Goal: Task Accomplishment & Management: Manage account settings

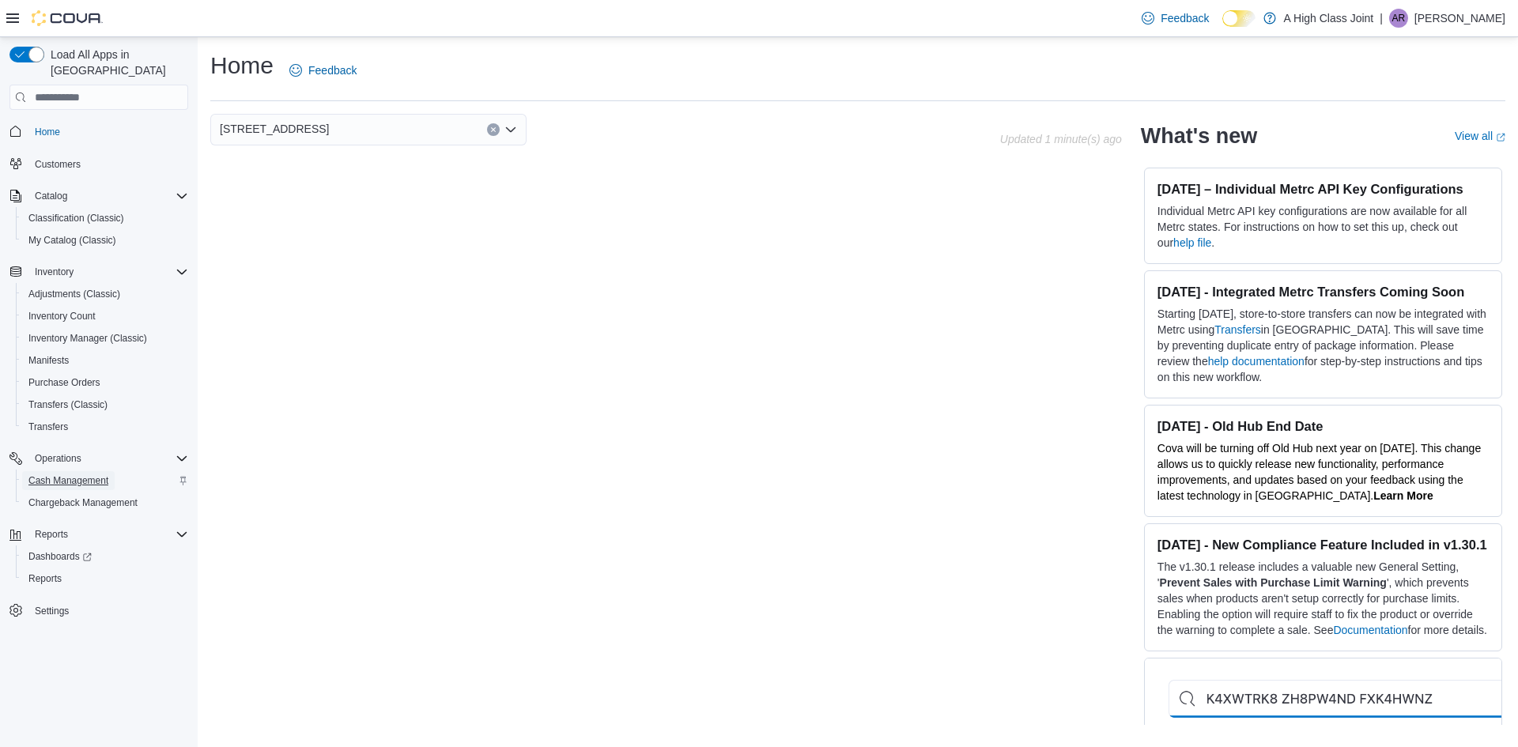
click at [71, 474] on span "Cash Management" at bounding box center [68, 480] width 80 height 13
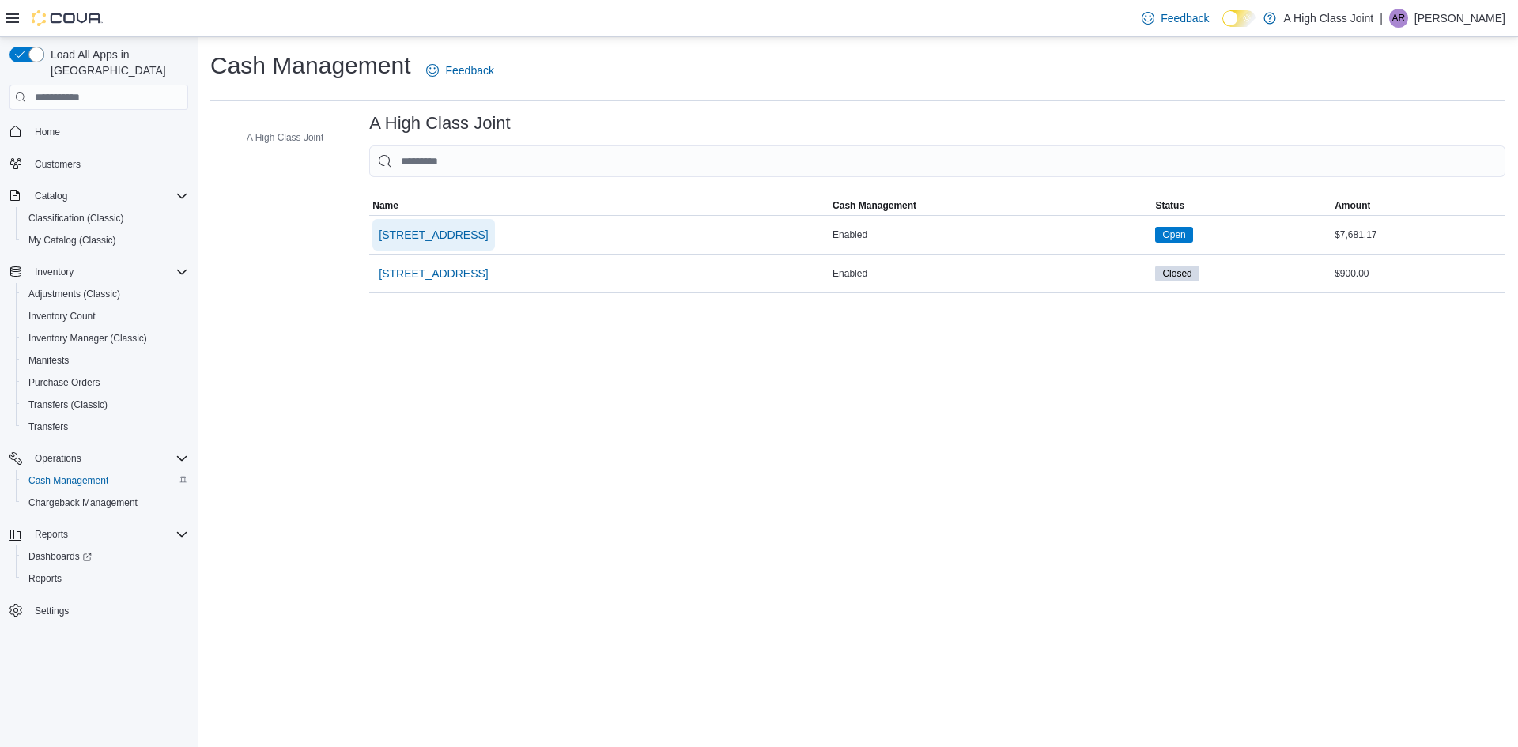
click at [436, 240] on span "[STREET_ADDRESS]" at bounding box center [433, 235] width 109 height 16
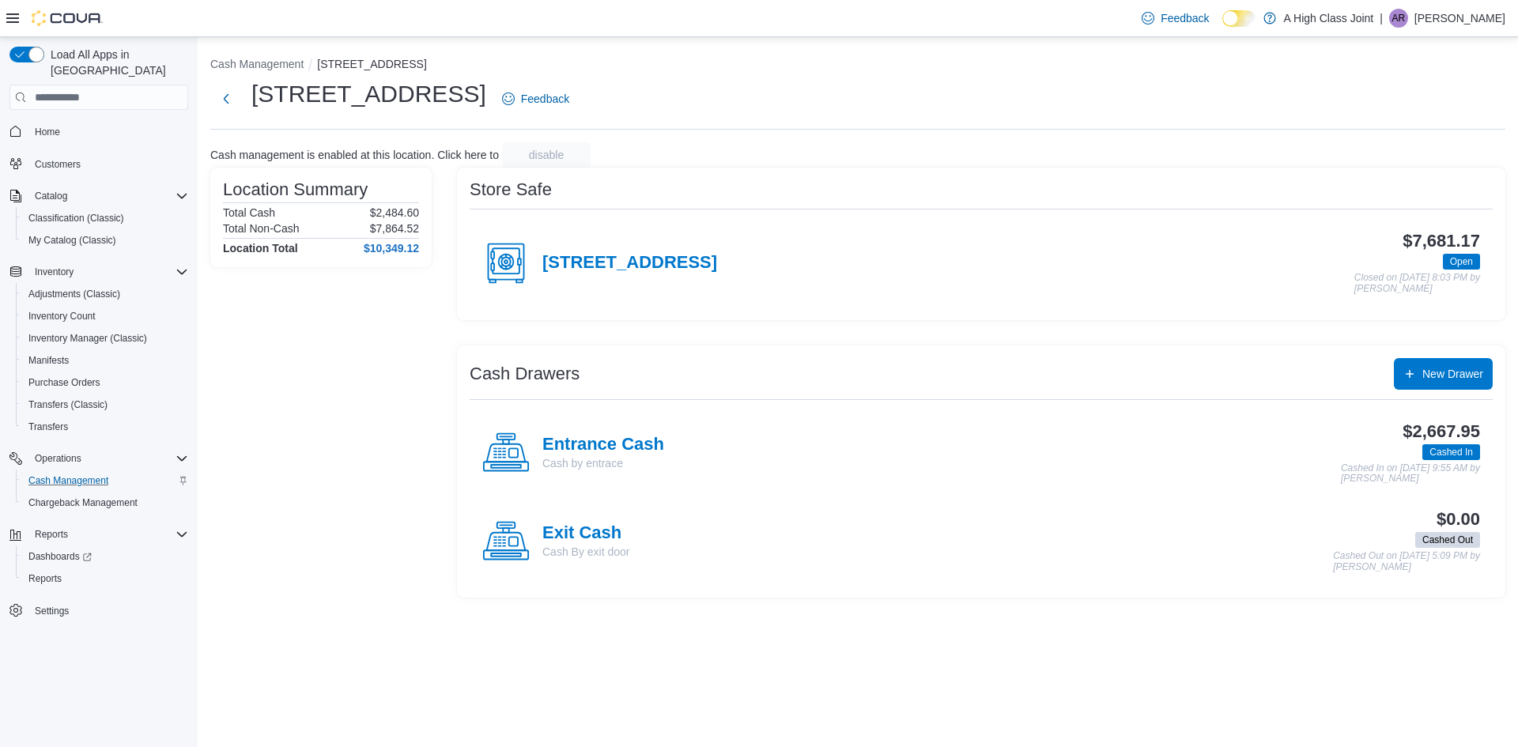
click at [759, 358] on div "Cash Drawers New Drawer" at bounding box center [981, 374] width 1023 height 32
click at [615, 268] on h4 "[STREET_ADDRESS]" at bounding box center [629, 263] width 175 height 21
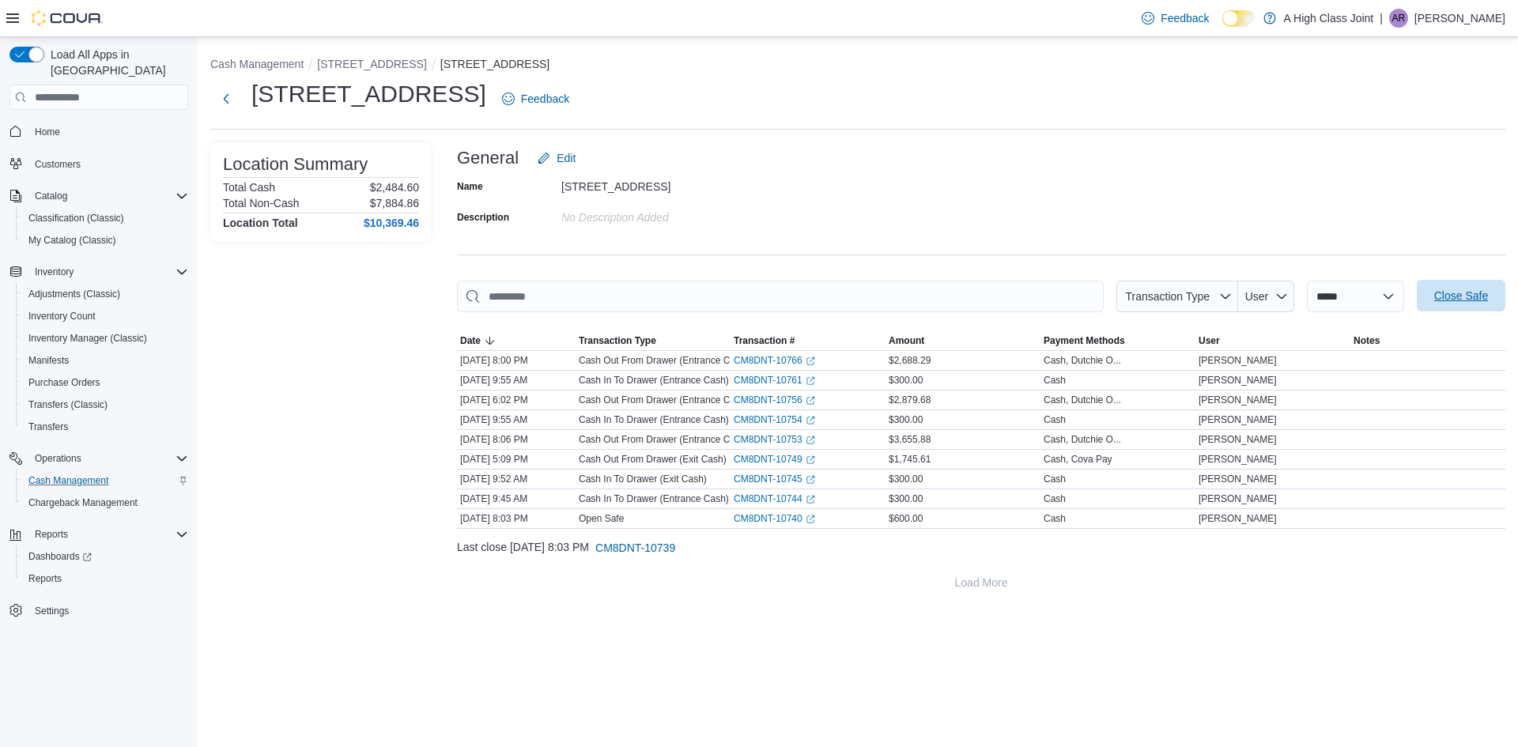
click at [1459, 306] on span "Close Safe" at bounding box center [1461, 296] width 70 height 32
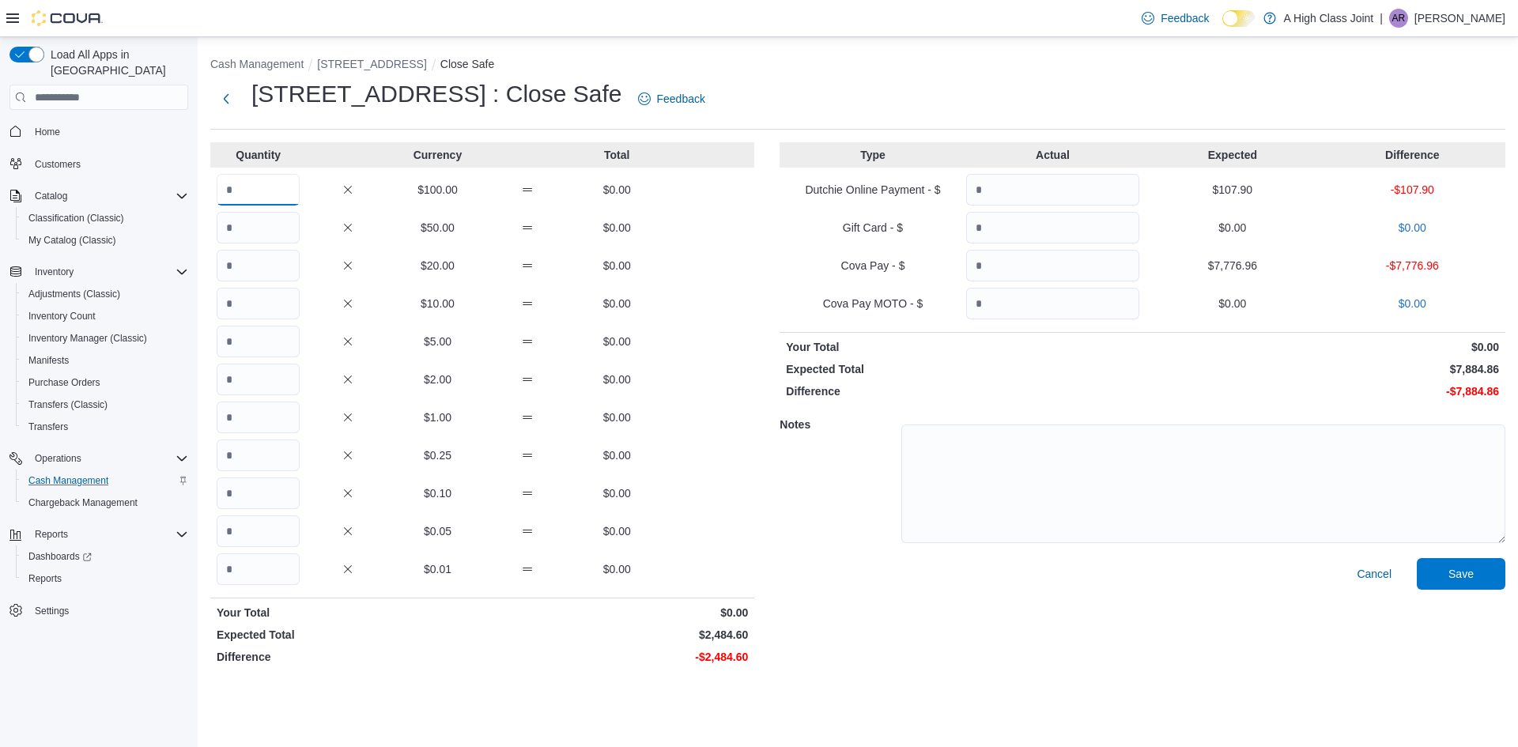
click at [247, 196] on input "Quantity" at bounding box center [258, 190] width 83 height 32
type input "**"
click at [259, 234] on input "Quantity" at bounding box center [258, 228] width 83 height 32
type input "*"
click at [255, 262] on input "Quantity" at bounding box center [258, 266] width 83 height 32
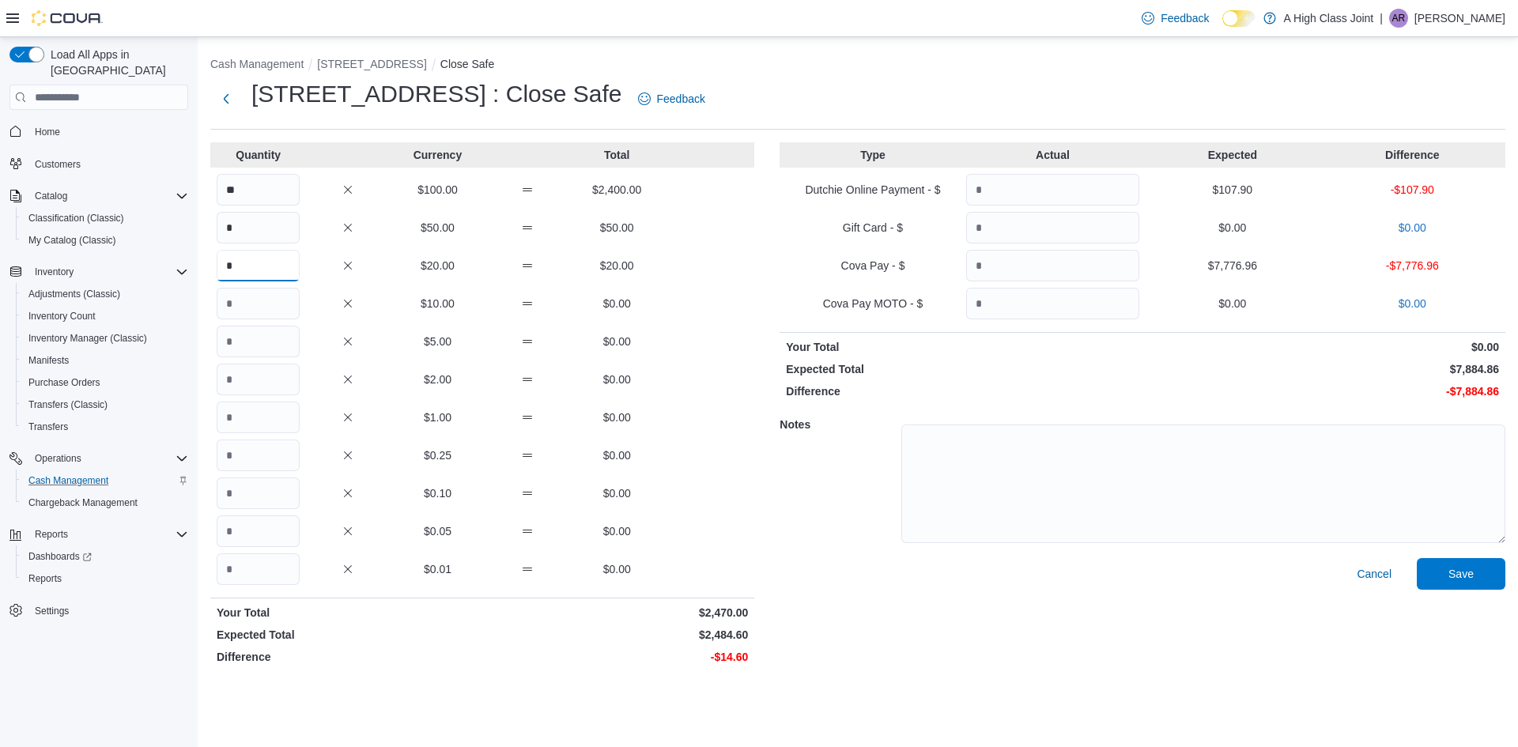
type input "*"
click at [249, 299] on input "Quantity" at bounding box center [258, 304] width 83 height 32
type input "*"
click at [269, 376] on input "Quantity" at bounding box center [258, 380] width 83 height 32
type input "*"
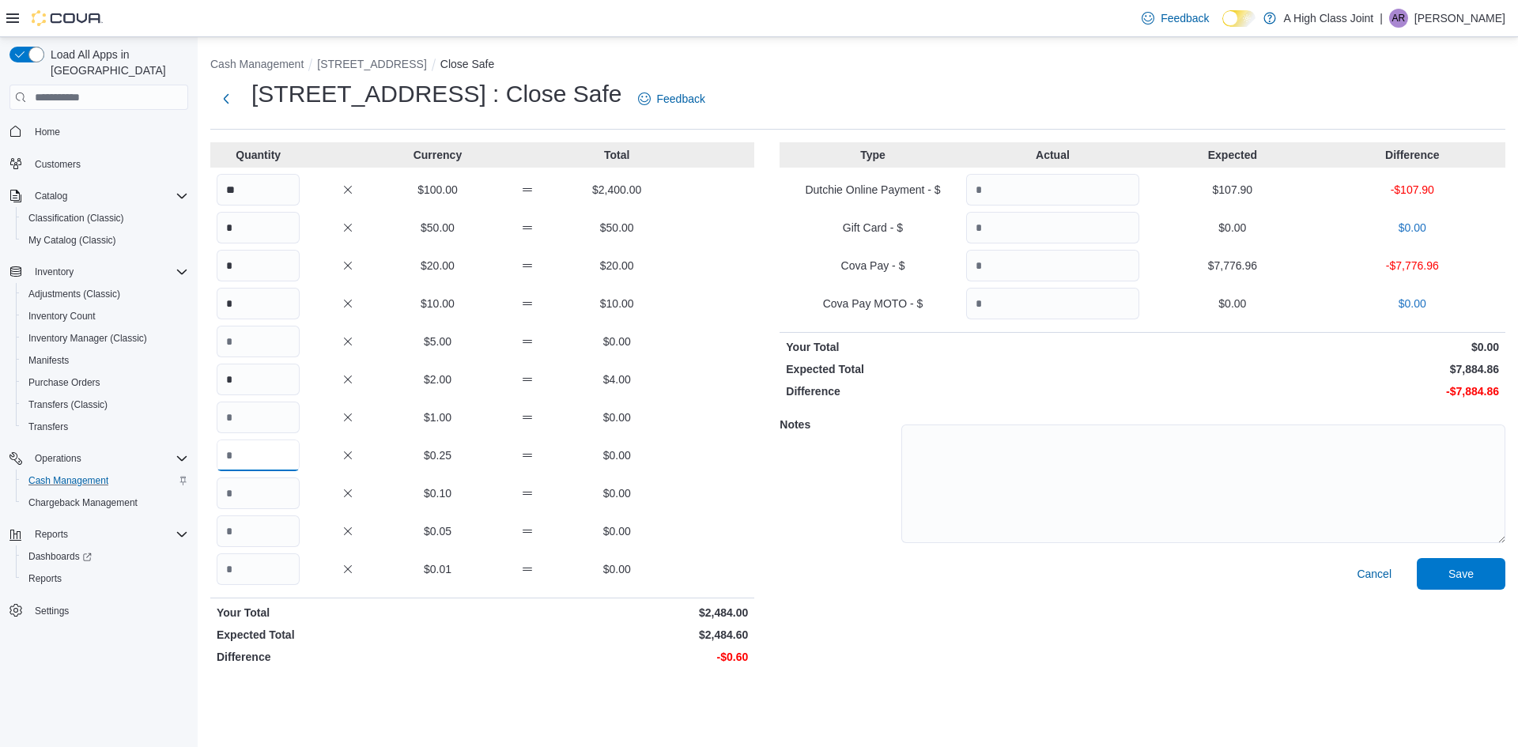
click at [273, 453] on input "Quantity" at bounding box center [258, 456] width 83 height 32
type input "*"
click at [271, 486] on input "Quantity" at bounding box center [258, 494] width 83 height 32
type input "*"
click at [1072, 200] on input "Quantity" at bounding box center [1052, 190] width 173 height 32
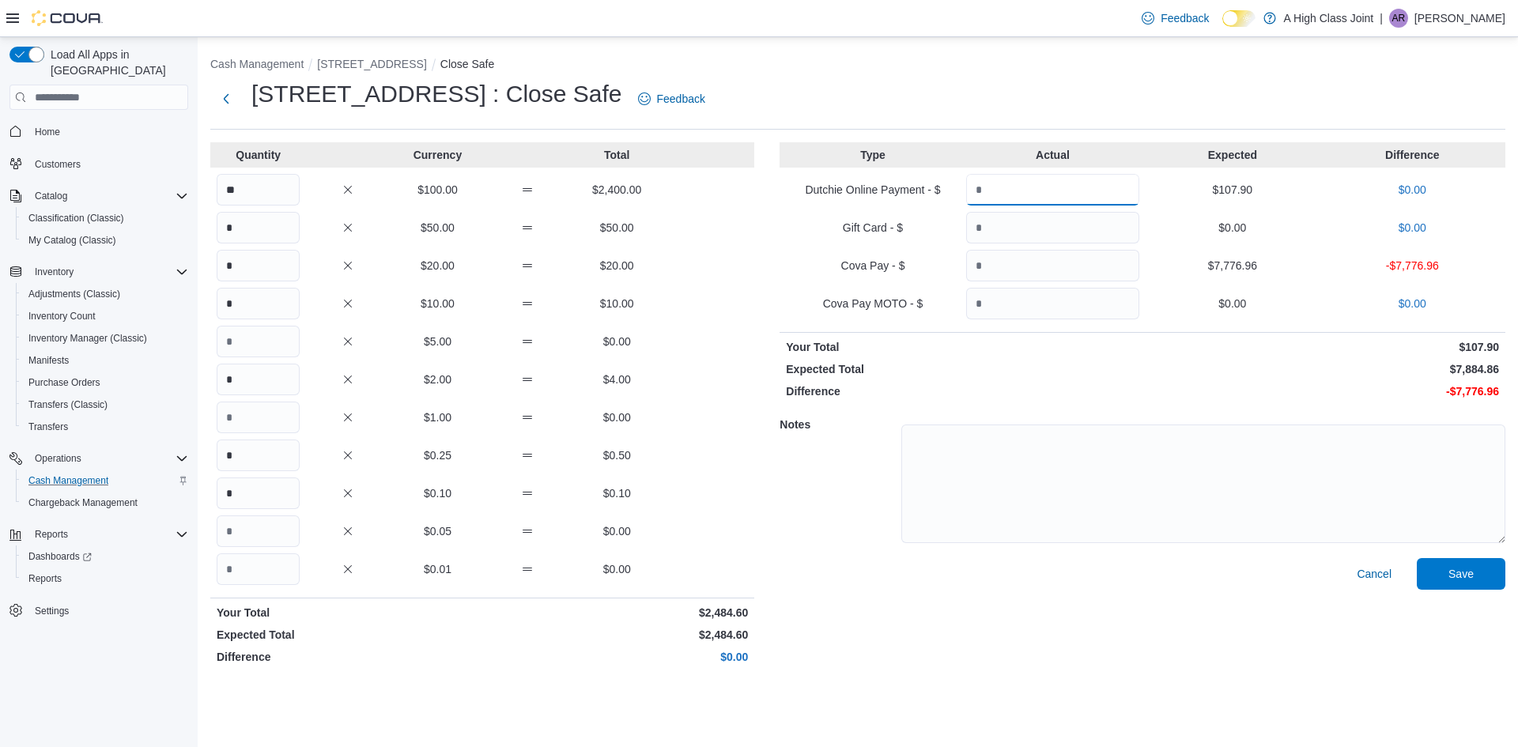
type input "******"
type input "*******"
click at [1475, 579] on span "Save" at bounding box center [1461, 573] width 70 height 32
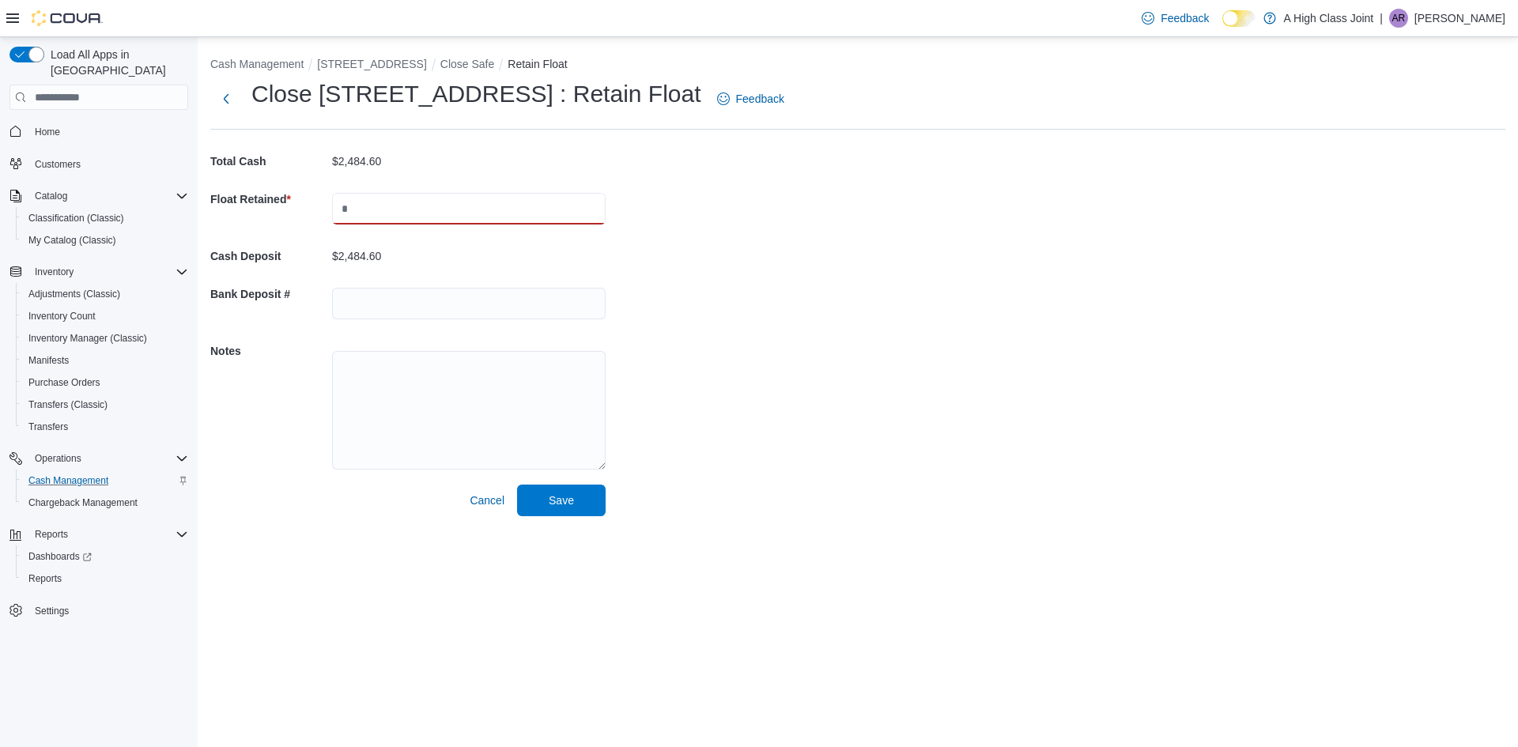
click at [480, 198] on input "text" at bounding box center [469, 209] width 274 height 32
type input "***"
click at [578, 500] on span "Save" at bounding box center [562, 500] width 70 height 32
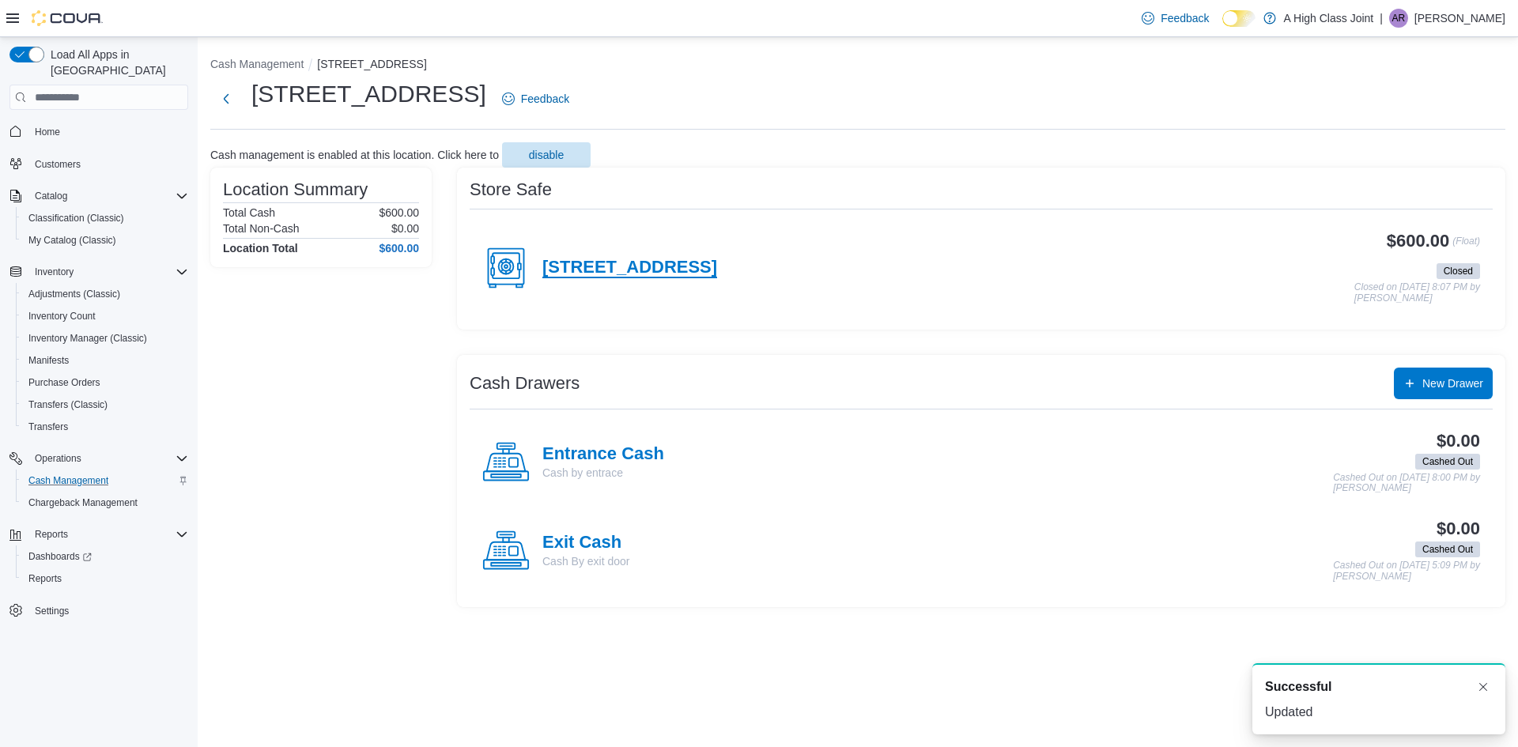
click at [666, 266] on h4 "[STREET_ADDRESS]" at bounding box center [629, 268] width 175 height 21
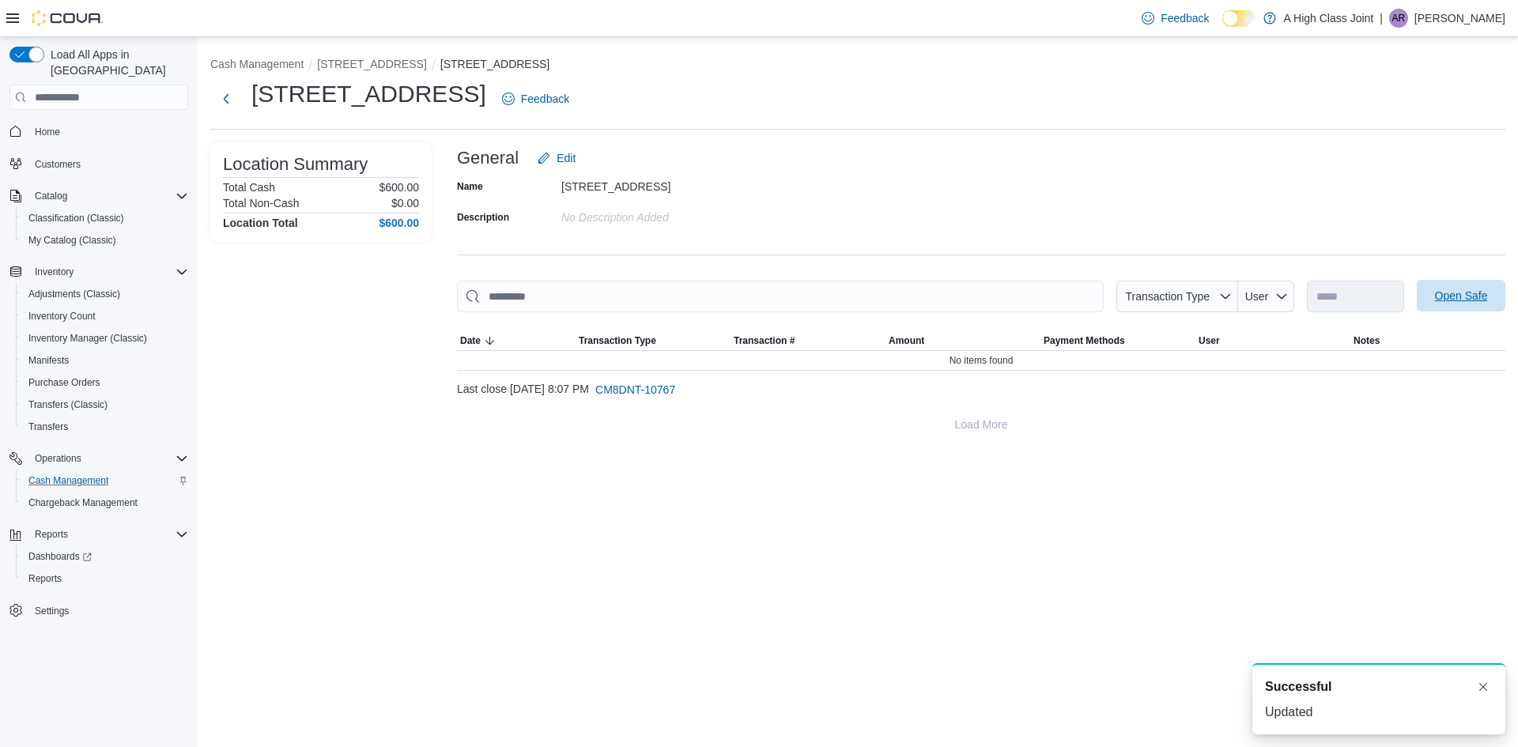
click at [1501, 291] on button "Open Safe" at bounding box center [1461, 296] width 89 height 32
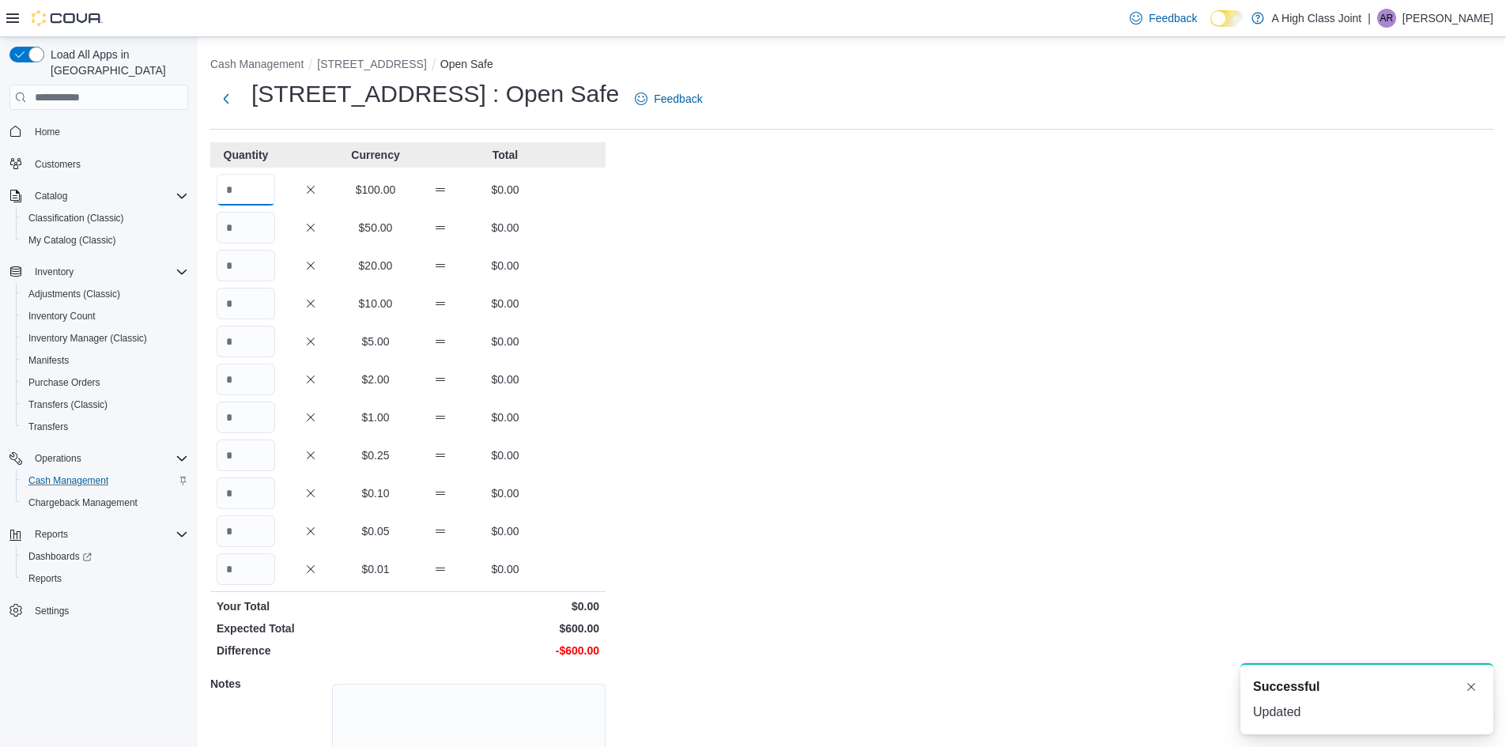
click at [251, 195] on input "Quantity" at bounding box center [246, 190] width 59 height 32
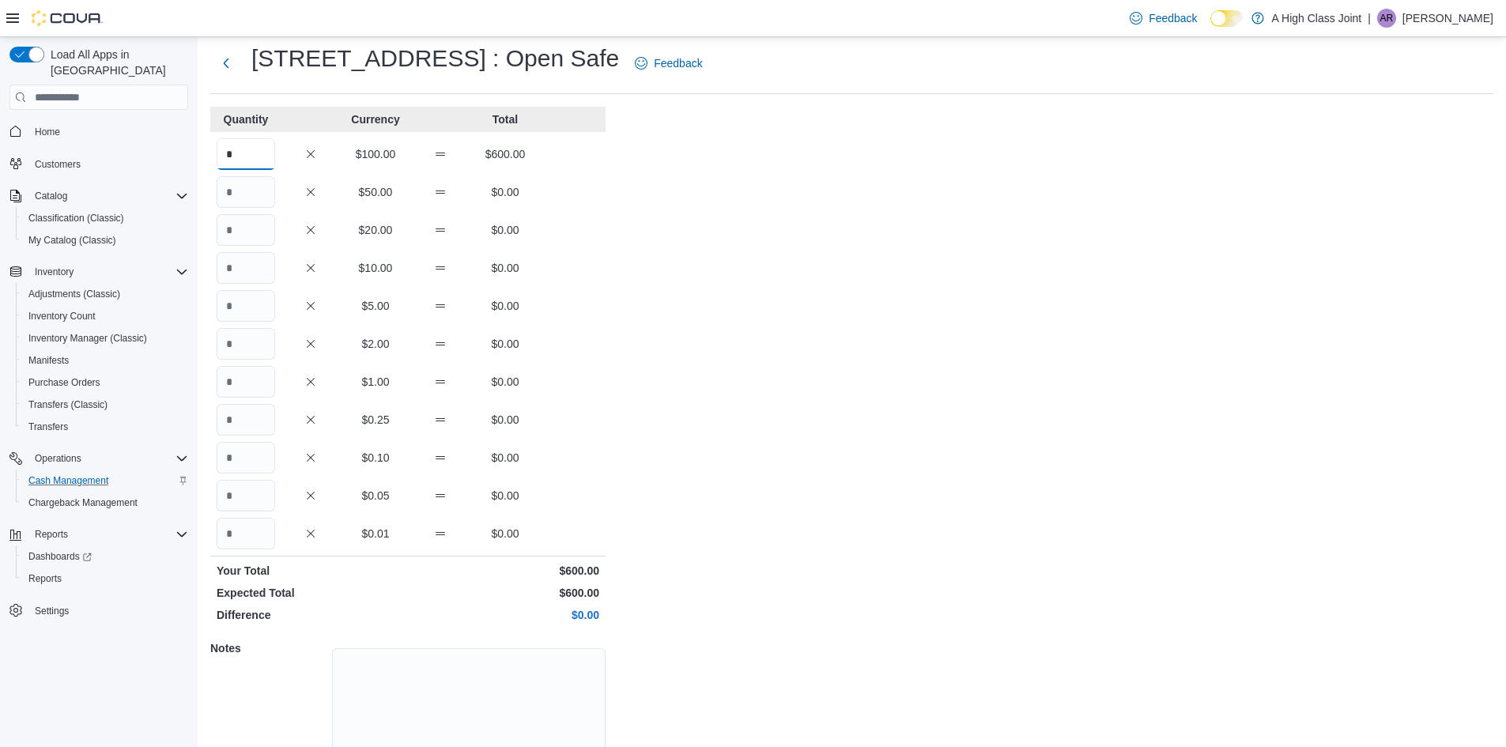
scroll to position [115, 0]
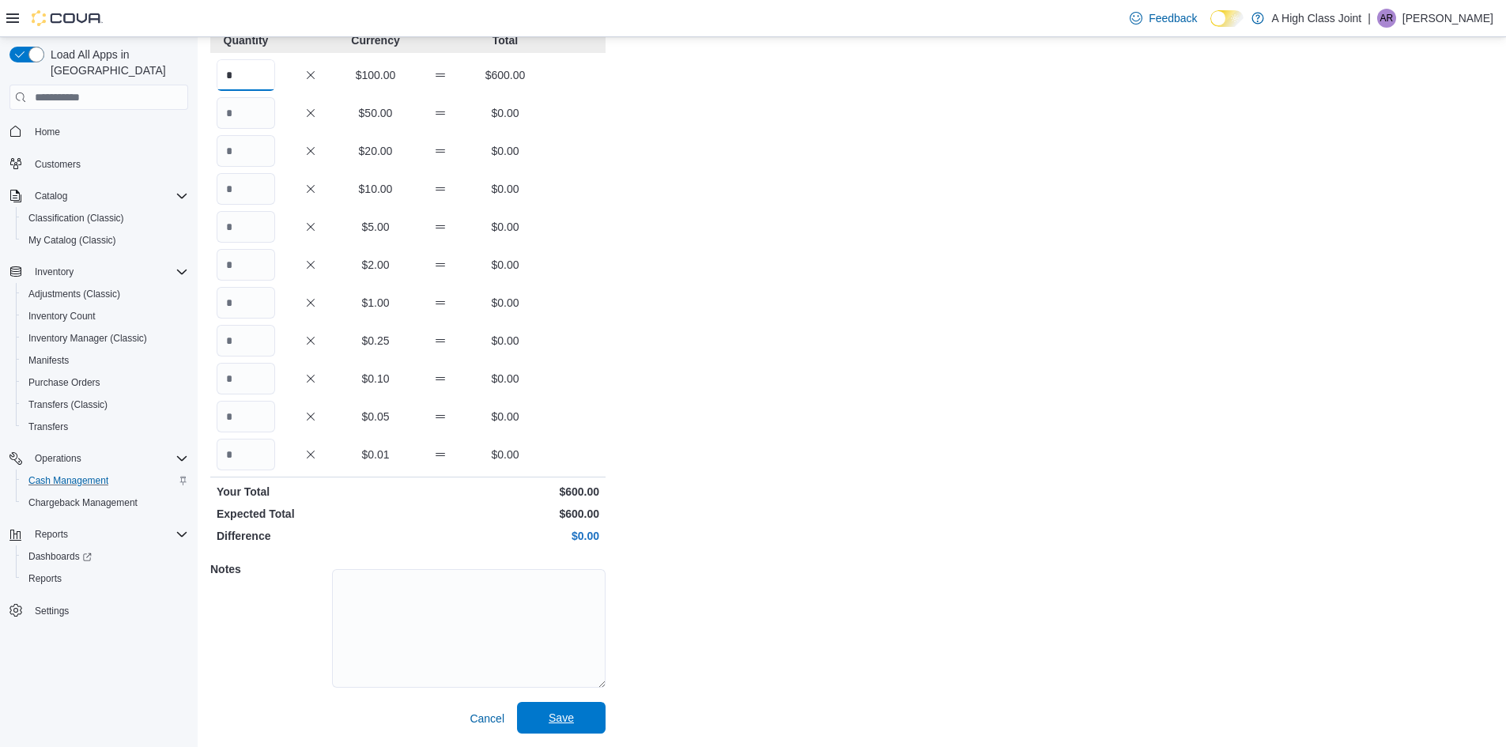
type input "*"
click at [580, 720] on span "Save" at bounding box center [562, 718] width 70 height 32
